Goal: Task Accomplishment & Management: Complete application form

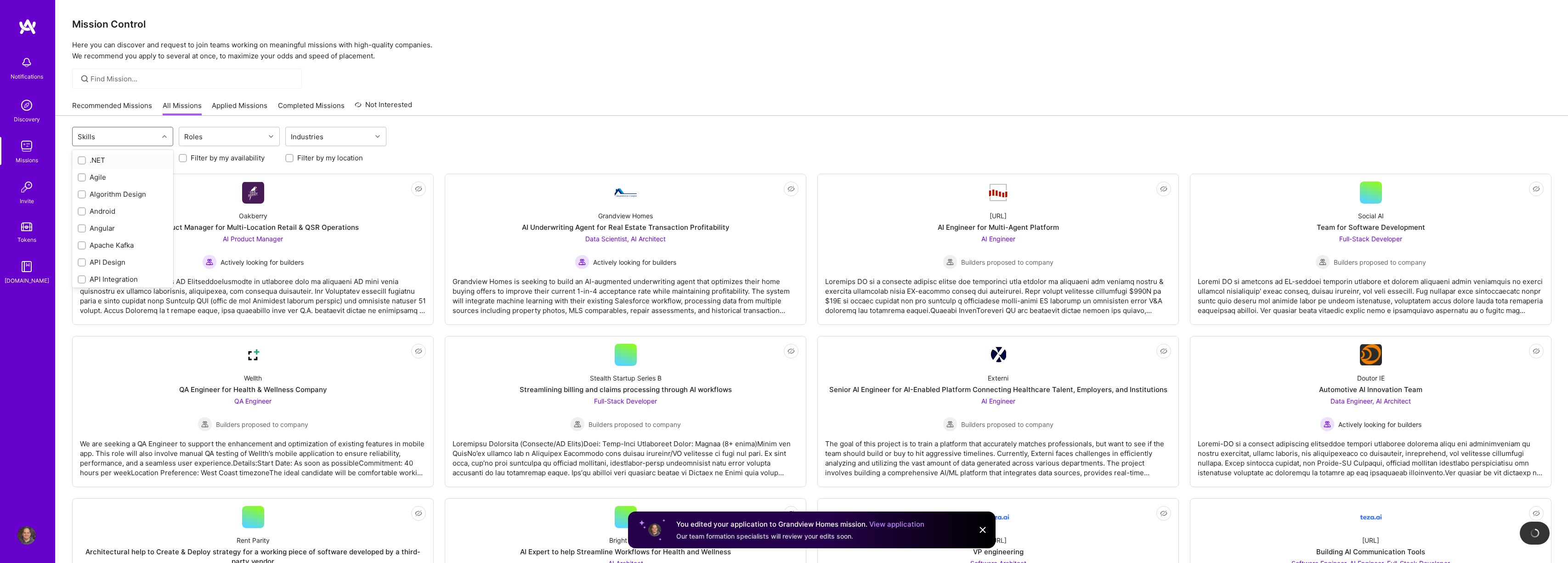
click at [128, 142] on div "Skills" at bounding box center [115, 136] width 86 height 18
click at [150, 142] on div "Skills" at bounding box center [115, 136] width 86 height 18
click at [125, 275] on div "Artificial Intelligence (AI)" at bounding box center [123, 277] width 90 height 19
checkbox input "true"
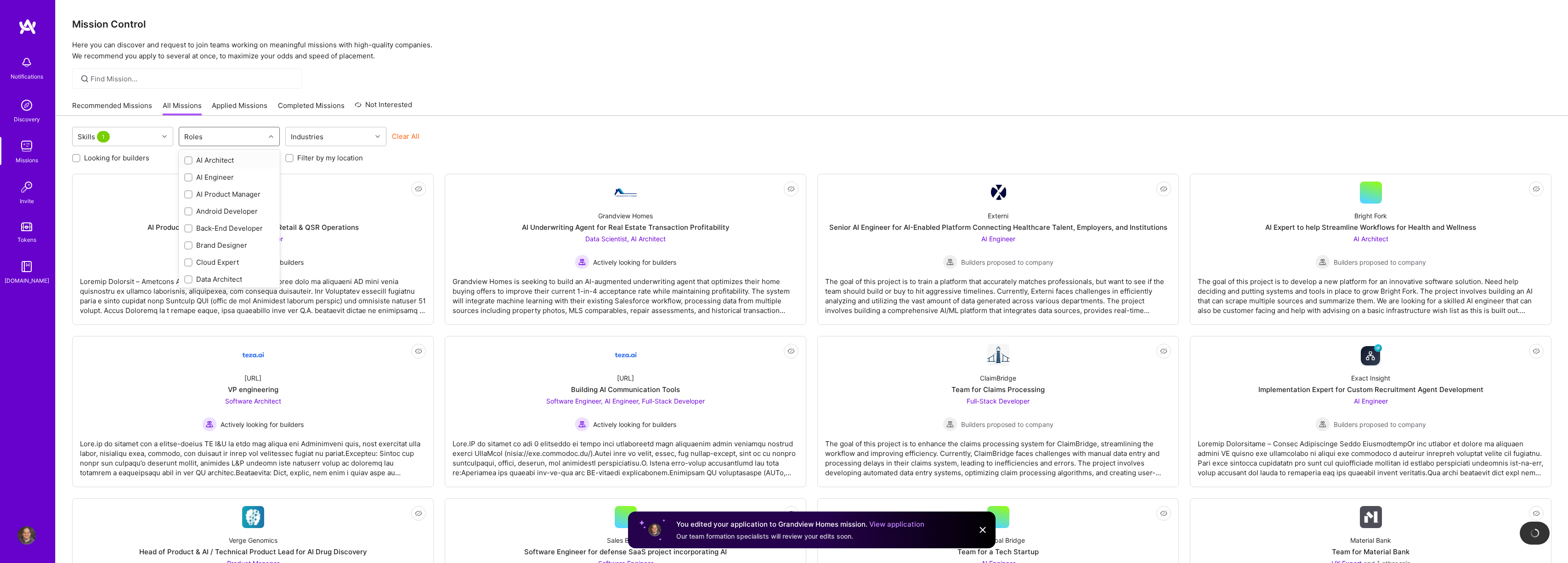
click at [216, 134] on div "Roles" at bounding box center [222, 136] width 86 height 18
click at [158, 139] on div "Skills 1" at bounding box center [115, 136] width 86 height 18
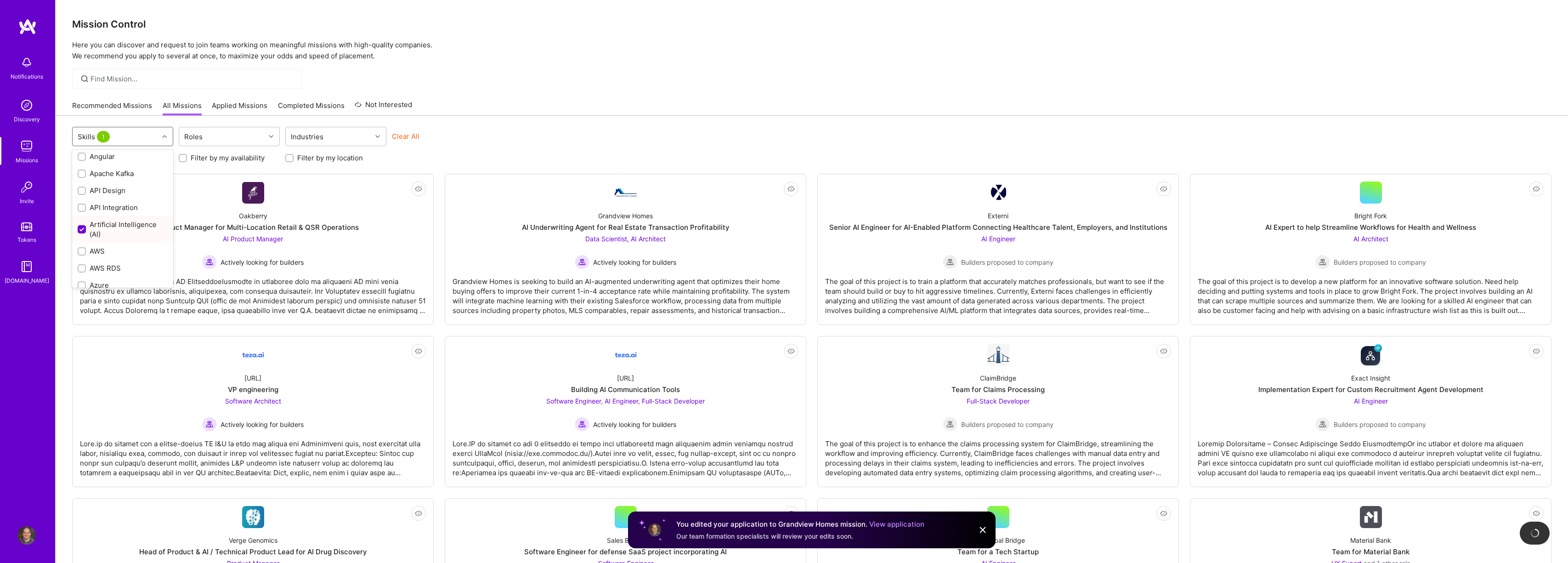
scroll to position [72, 0]
click at [122, 226] on div "Artificial Intelligence (AI)" at bounding box center [123, 229] width 90 height 19
checkbox input "false"
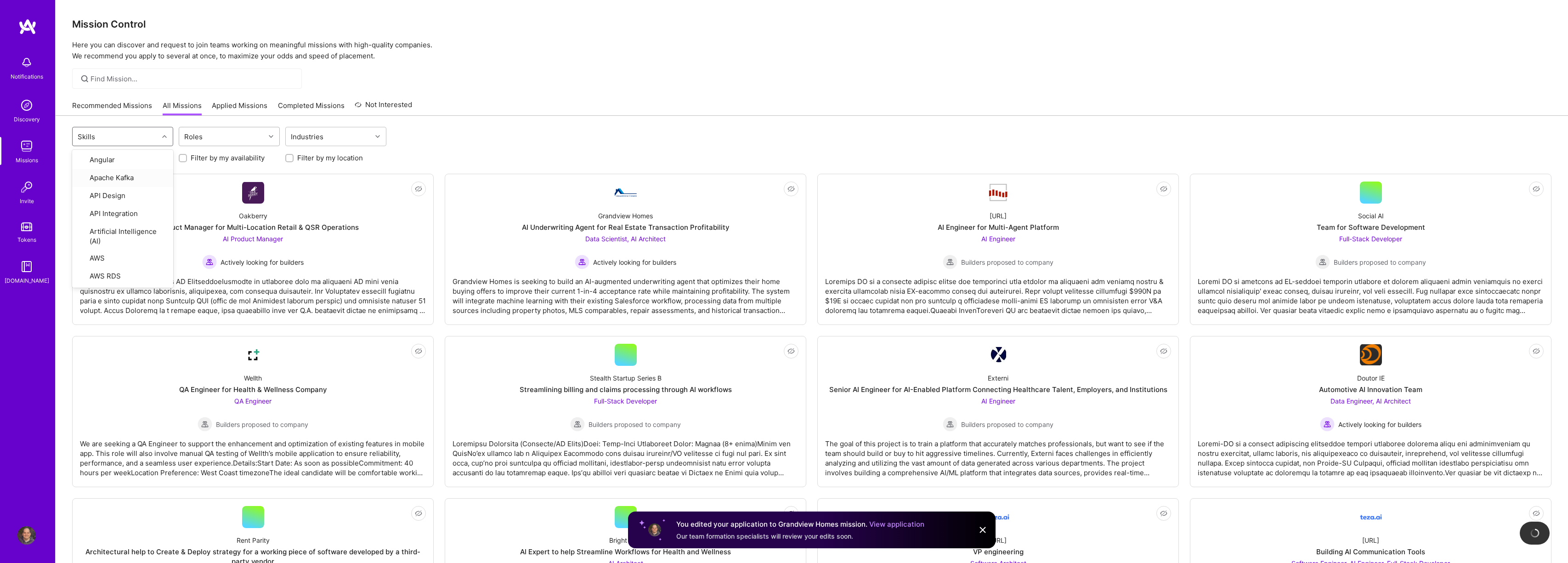
click at [201, 134] on div "Roles" at bounding box center [194, 137] width 23 height 13
click at [207, 177] on div "AI Engineer" at bounding box center [229, 177] width 90 height 10
checkbox input "true"
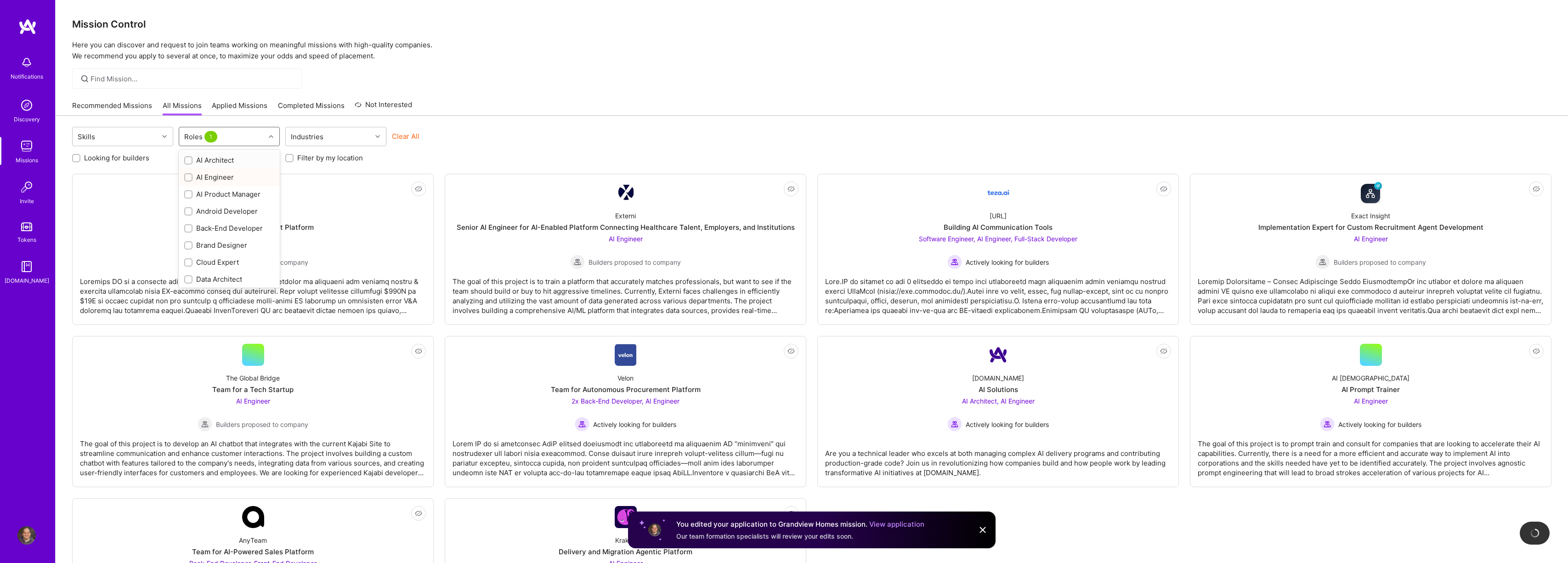
click at [218, 164] on div "AI Architect" at bounding box center [229, 160] width 90 height 10
checkbox input "true"
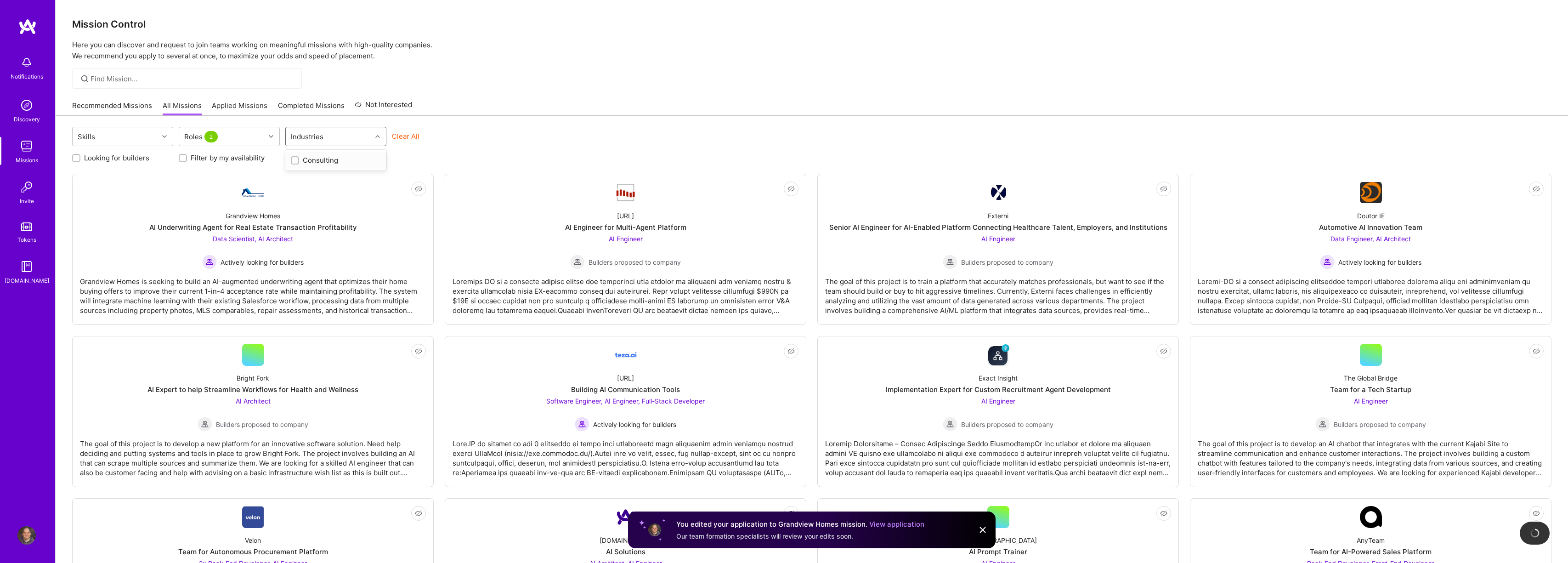
click at [318, 139] on div "Industries" at bounding box center [307, 137] width 37 height 13
click at [331, 109] on link "Completed Missions" at bounding box center [311, 108] width 66 height 15
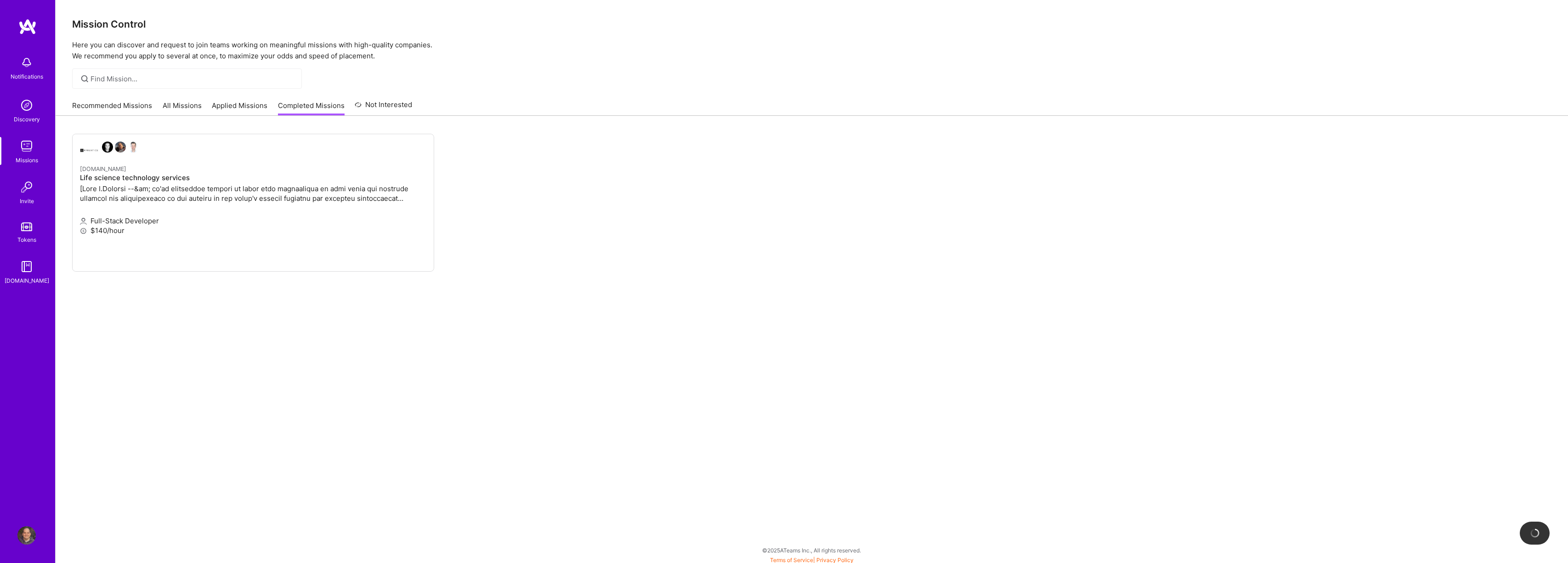
click at [225, 104] on link "Applied Missions" at bounding box center [239, 108] width 55 height 15
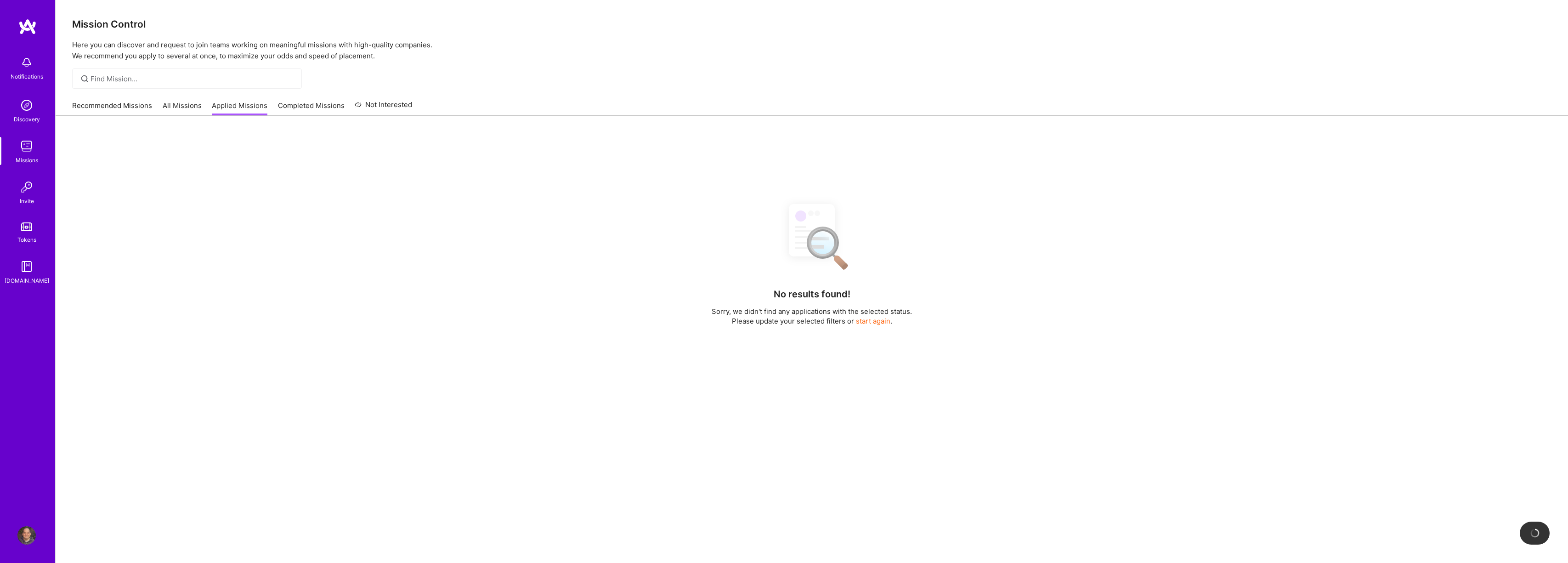
click at [172, 101] on link "All Missions" at bounding box center [182, 108] width 39 height 15
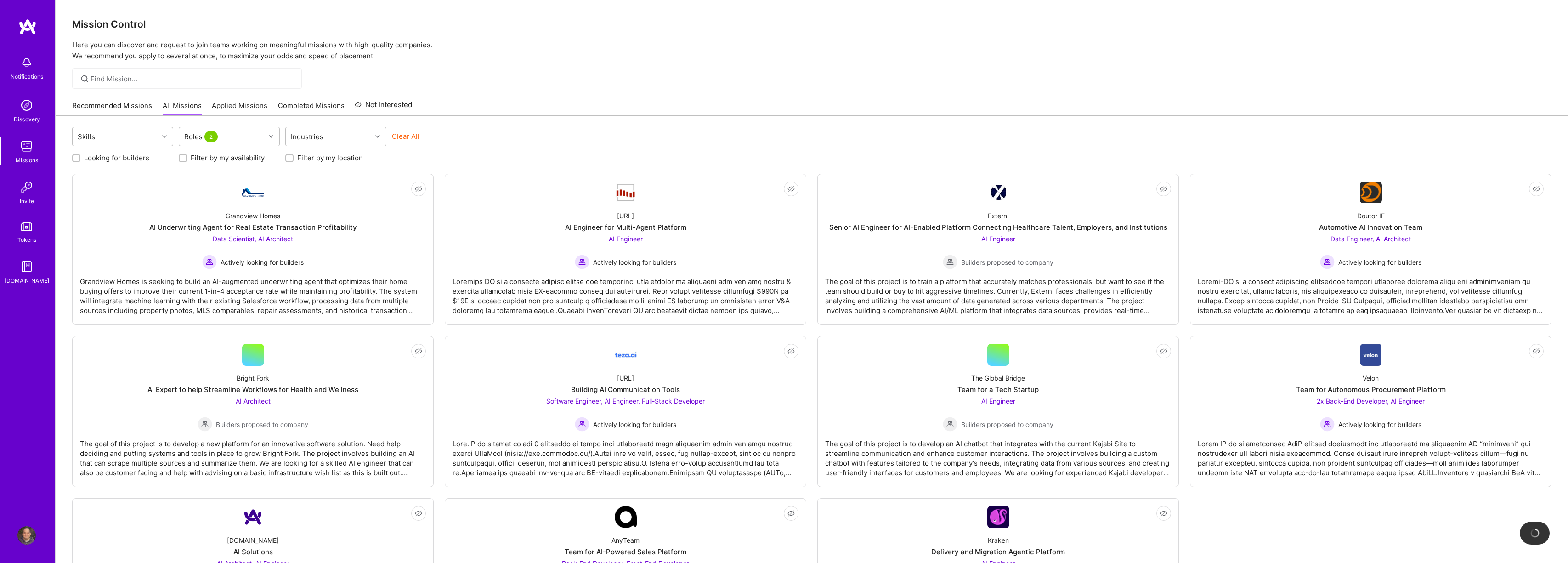
click at [325, 162] on label "Filter by my location" at bounding box center [330, 158] width 66 height 10
click at [293, 162] on input "Filter by my location" at bounding box center [290, 158] width 7 height 7
checkbox input "true"
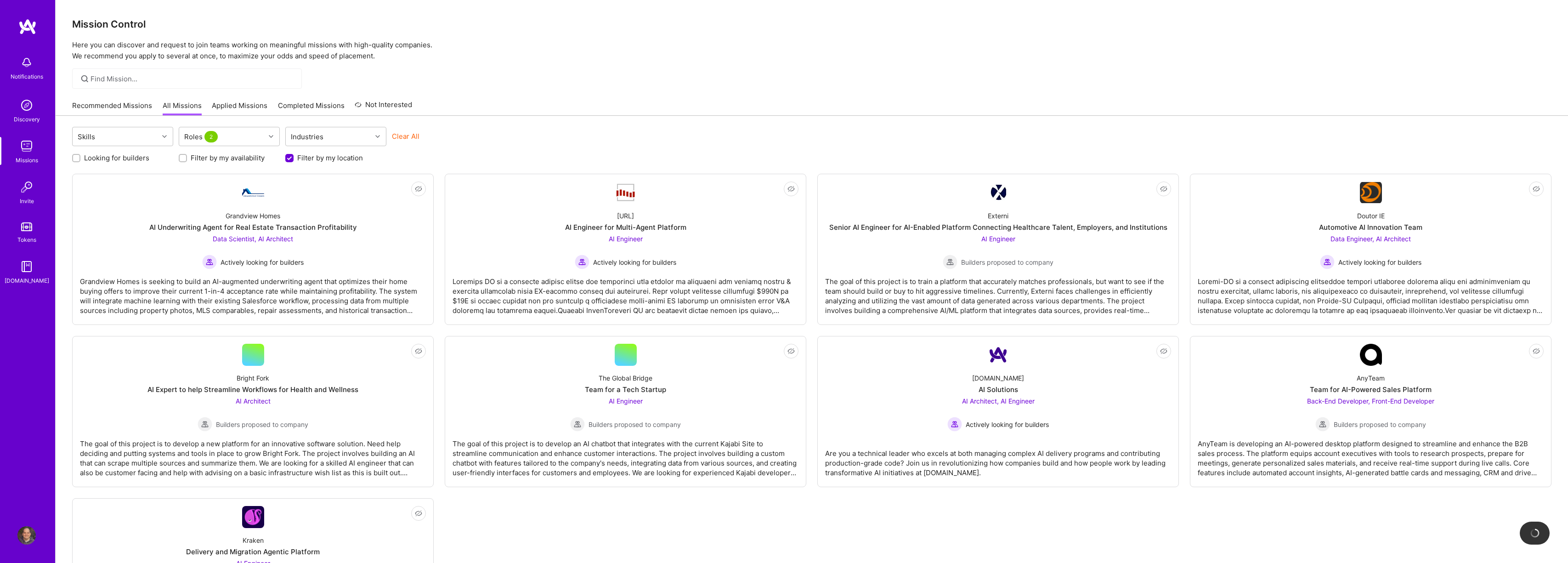
click at [254, 157] on label "Filter by my availability" at bounding box center [228, 158] width 74 height 10
click at [187, 157] on input "Filter by my availability" at bounding box center [184, 158] width 7 height 7
click at [254, 157] on label "Filter by my availability" at bounding box center [228, 158] width 74 height 10
click at [188, 157] on input "Filter by my availability" at bounding box center [184, 159] width 9 height 9
checkbox input "false"
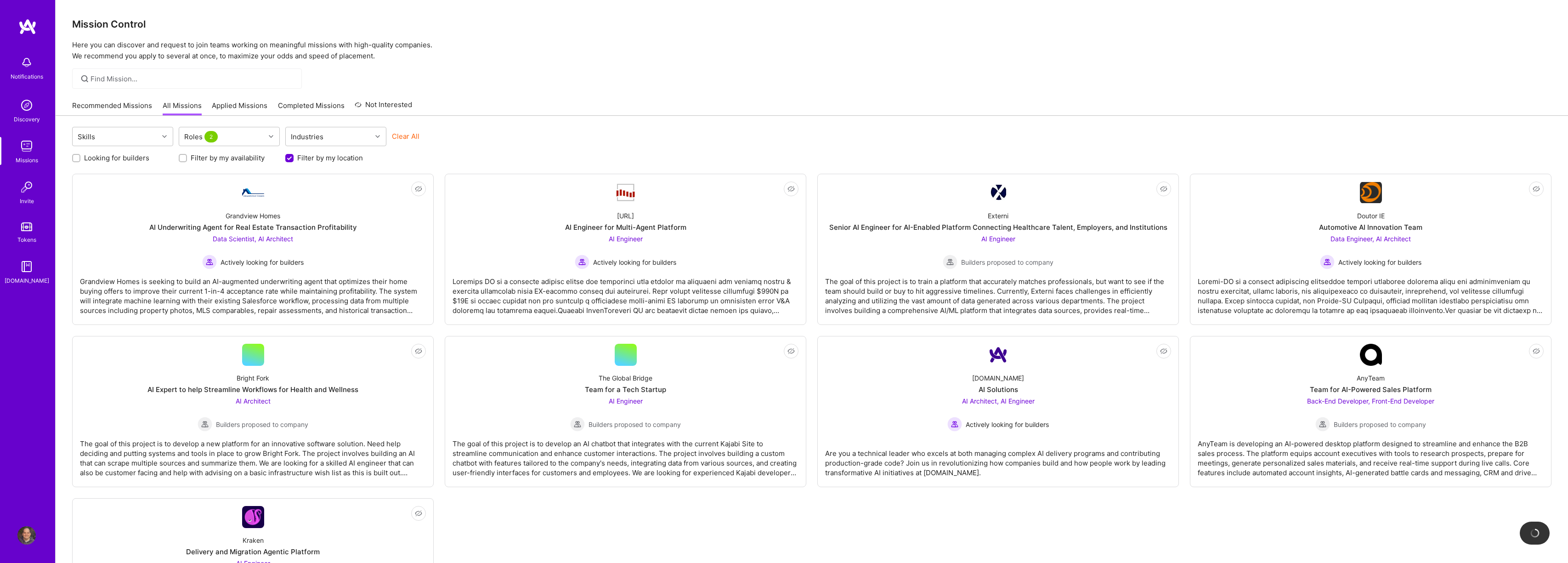
scroll to position [1, 0]
click at [83, 156] on div "Looking for builders" at bounding box center [122, 158] width 101 height 10
click at [77, 159] on input "Looking for builders" at bounding box center [77, 158] width 7 height 7
checkbox input "true"
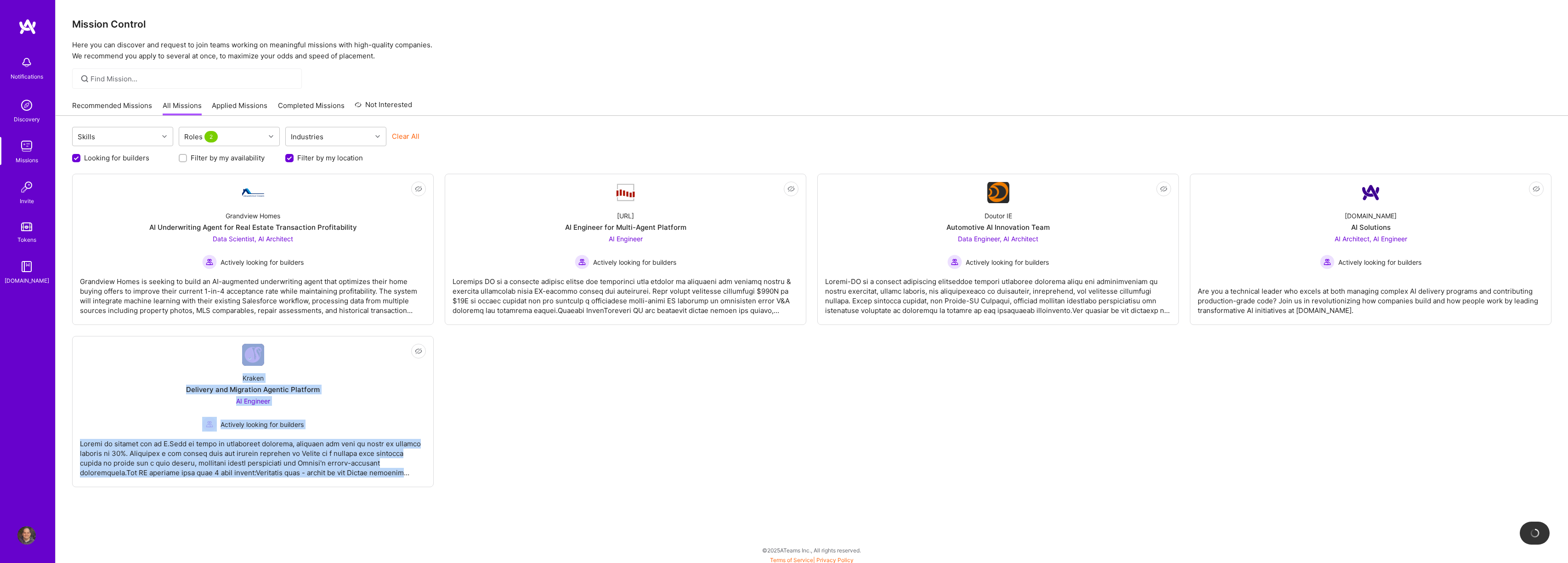
drag, startPoint x: 292, startPoint y: 428, endPoint x: 754, endPoint y: 388, distance: 463.7
click at [754, 388] on div "Not Interested Grandview Homes AI Underwriting Agent for Real Estate Transactio…" at bounding box center [811, 330] width 1479 height 313
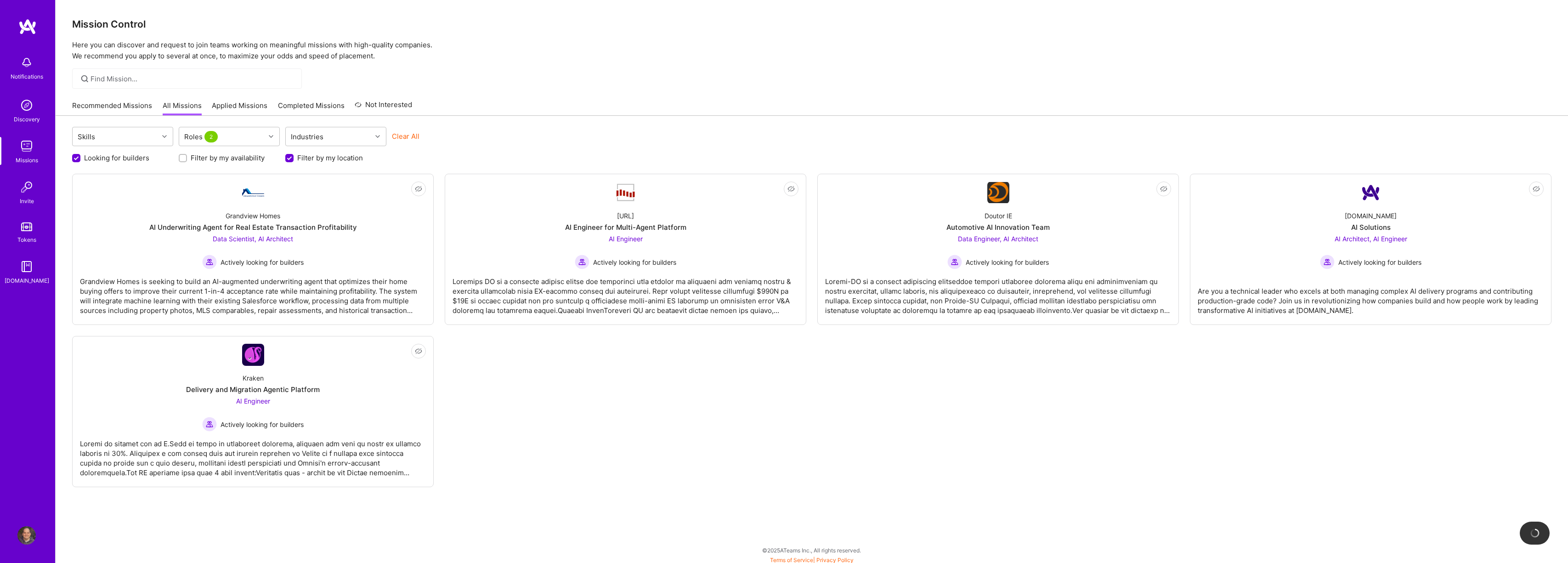
click at [835, 371] on div "Not Interested Grandview Homes AI Underwriting Agent for Real Estate Transactio…" at bounding box center [811, 330] width 1479 height 313
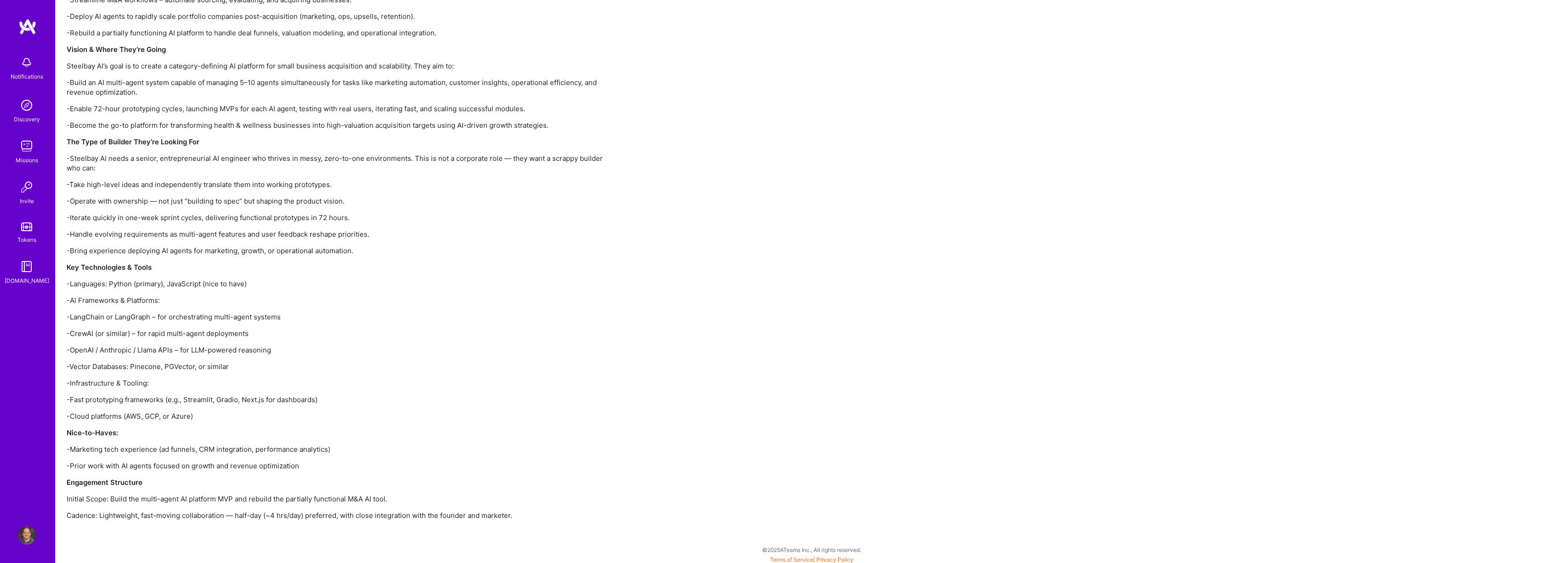
scroll to position [769, 0]
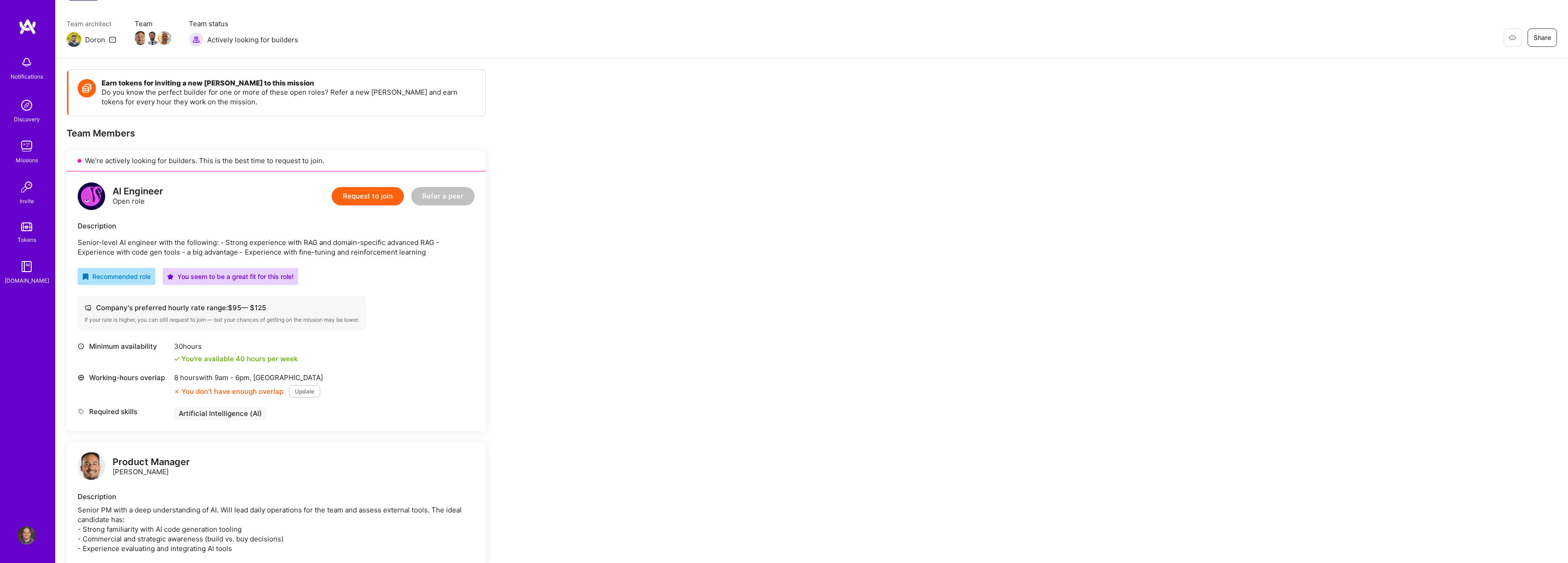
scroll to position [108, 0]
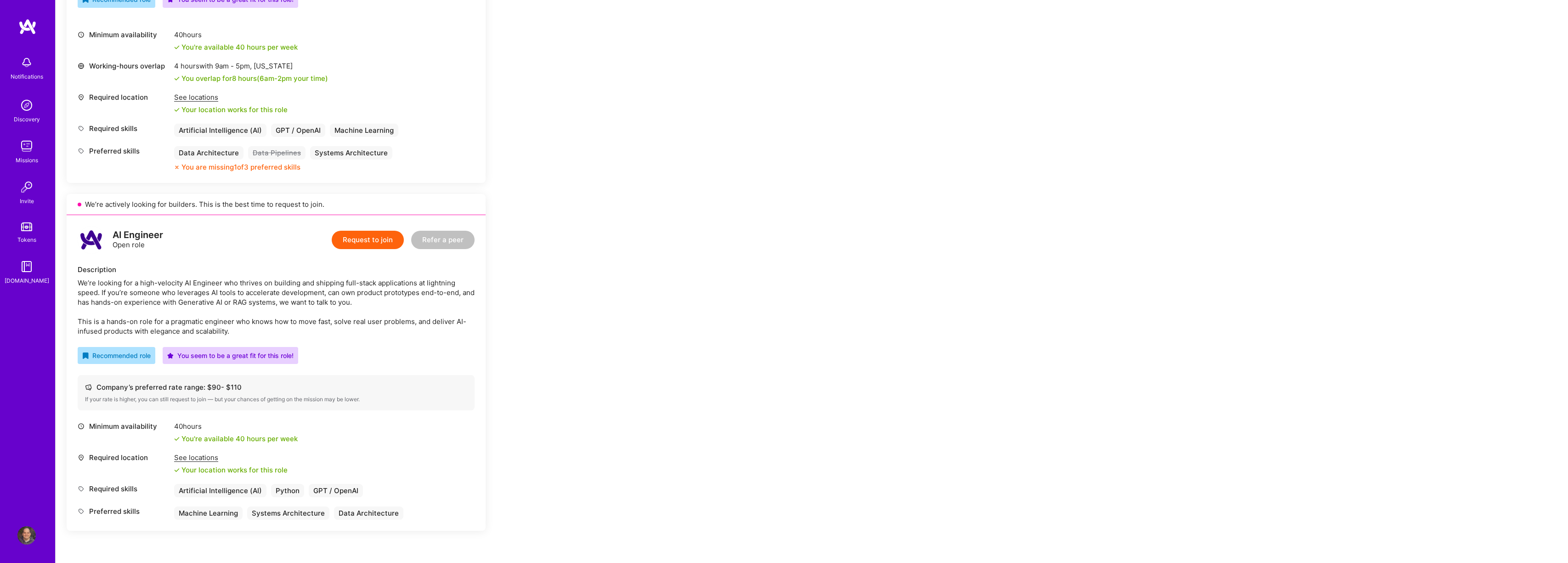
scroll to position [273, 0]
